Goal: Information Seeking & Learning: Learn about a topic

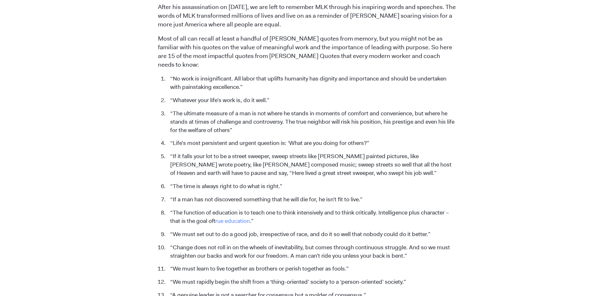
scroll to position [258, 0]
drag, startPoint x: 199, startPoint y: 190, endPoint x: 231, endPoint y: 190, distance: 31.9
click at [215, 195] on li "“If a man has not discovered something that he will die for, he isn’t fit to li…" at bounding box center [311, 199] width 289 height 8
drag, startPoint x: 231, startPoint y: 190, endPoint x: 310, endPoint y: 190, distance: 78.3
click at [302, 195] on li "“If a man has not discovered something that he will die for, he isn’t fit to li…" at bounding box center [311, 199] width 289 height 8
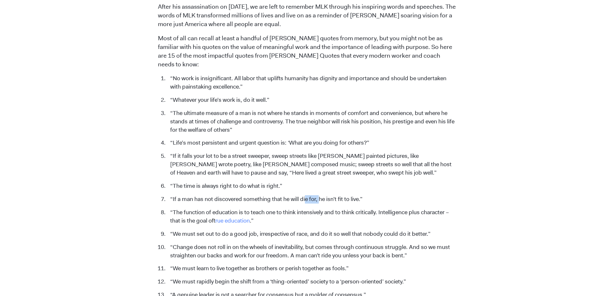
drag, startPoint x: 310, startPoint y: 190, endPoint x: 325, endPoint y: 190, distance: 15.8
click at [324, 195] on li "“If a man has not discovered something that he will die for, he isn’t fit to li…" at bounding box center [311, 199] width 289 height 8
click at [330, 195] on li "“If a man has not discovered something that he will die for, he isn’t fit to li…" at bounding box center [311, 199] width 289 height 8
click at [310, 195] on li "“If a man has not discovered something that he will die for, he isn’t fit to li…" at bounding box center [311, 199] width 289 height 8
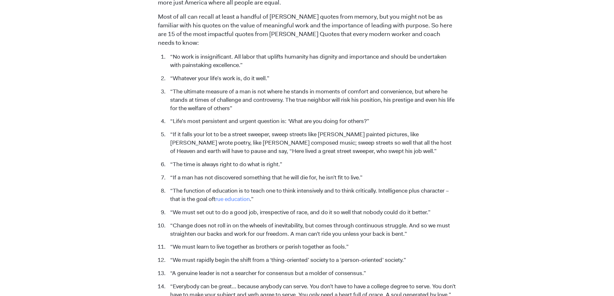
scroll to position [290, 0]
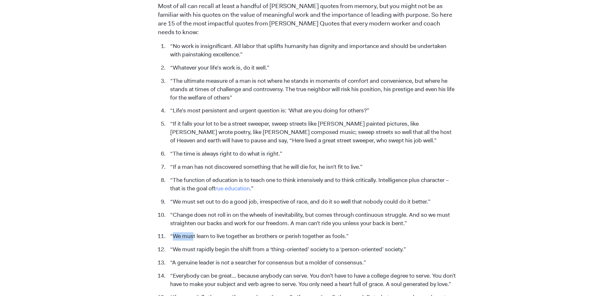
drag, startPoint x: 174, startPoint y: 227, endPoint x: 230, endPoint y: 227, distance: 55.7
click at [209, 232] on li "“We must learn to live together as brothers or perish together as fools.”" at bounding box center [311, 236] width 289 height 8
click at [282, 232] on li "“We must learn to live together as brothers or perish together as fools.”" at bounding box center [311, 236] width 289 height 8
drag, startPoint x: 285, startPoint y: 227, endPoint x: 312, endPoint y: 227, distance: 27.1
click at [312, 232] on li "“We must learn to live together as brothers or perish together as fools.”" at bounding box center [311, 236] width 289 height 8
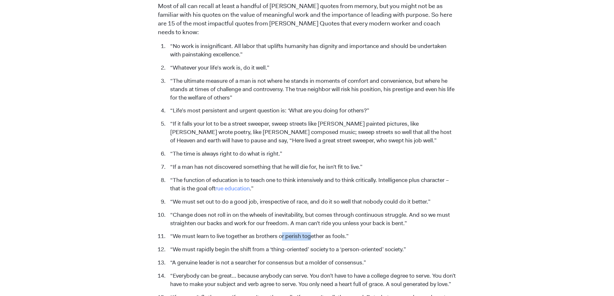
click at [313, 232] on li "“We must learn to live together as brothers or perish together as fools.”" at bounding box center [311, 236] width 289 height 8
click at [323, 232] on li "“We must learn to live together as brothers or perish together as fools.”" at bounding box center [311, 236] width 289 height 8
click at [306, 245] on li "“We must rapidly begin the shift from a ‘thing-oriented’ society to a ‘person-o…" at bounding box center [311, 249] width 289 height 8
click at [333, 245] on li "“We must rapidly begin the shift from a ‘thing-oriented’ society to a ‘person-o…" at bounding box center [311, 249] width 289 height 8
drag, startPoint x: 349, startPoint y: 237, endPoint x: 355, endPoint y: 237, distance: 6.4
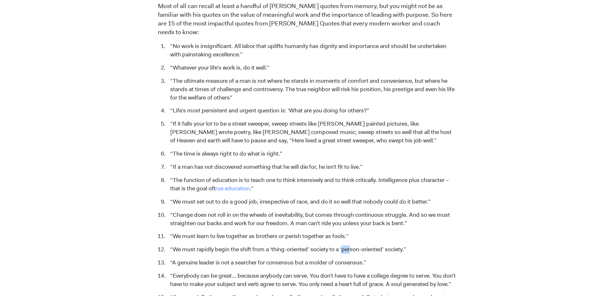
click at [354, 245] on li "“We must rapidly begin the shift from a ‘thing-oriented’ society to a ‘person-o…" at bounding box center [311, 249] width 289 height 8
drag, startPoint x: 277, startPoint y: 253, endPoint x: 215, endPoint y: 254, distance: 61.5
click at [276, 259] on li "“A genuine leader is not a searcher for consensus but a molder of consensus.”" at bounding box center [311, 263] width 289 height 8
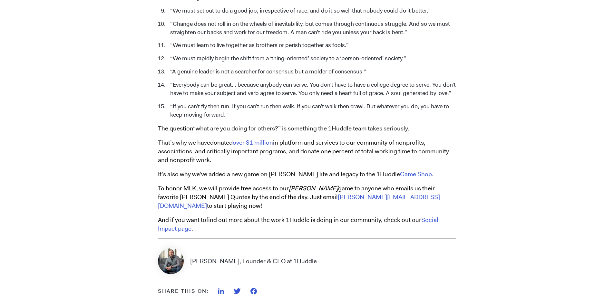
scroll to position [483, 0]
